Goal: Find specific page/section: Find specific page/section

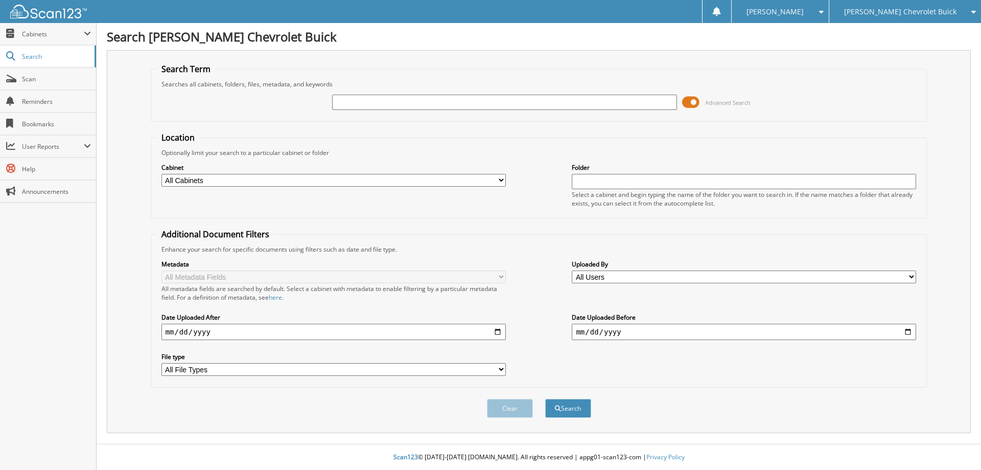
click at [438, 106] on input "text" at bounding box center [504, 102] width 344 height 15
type input "FC5692"
click at [545, 399] on button "Search" at bounding box center [568, 408] width 46 height 19
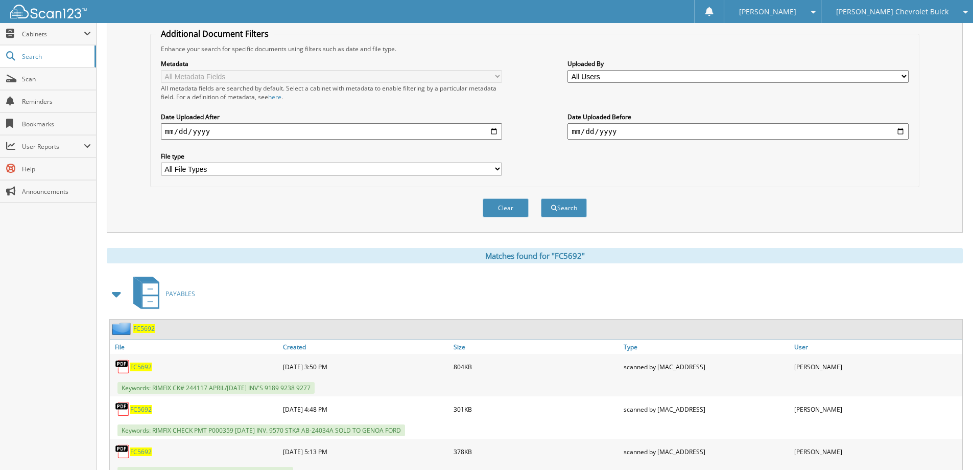
scroll to position [204, 0]
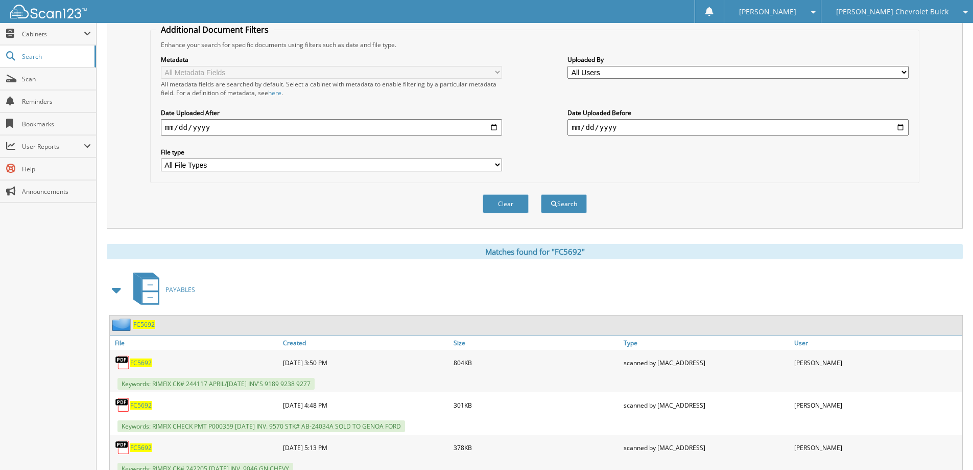
click at [144, 327] on span "FC5692" at bounding box center [143, 324] width 21 height 9
